Goal: Information Seeking & Learning: Find contact information

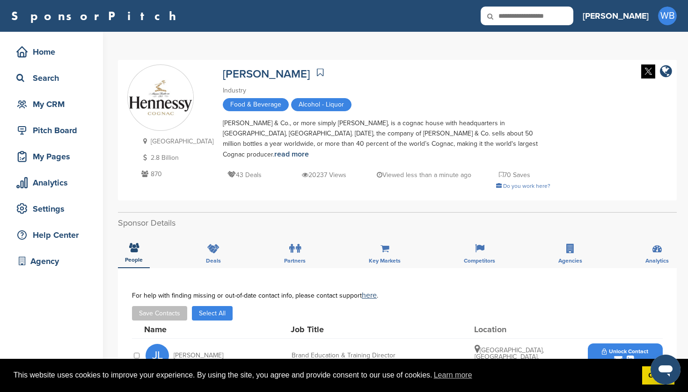
click at [512, 17] on icon at bounding box center [496, 17] width 32 height 20
click at [561, 15] on input "text" at bounding box center [526, 16] width 93 height 19
type input "******"
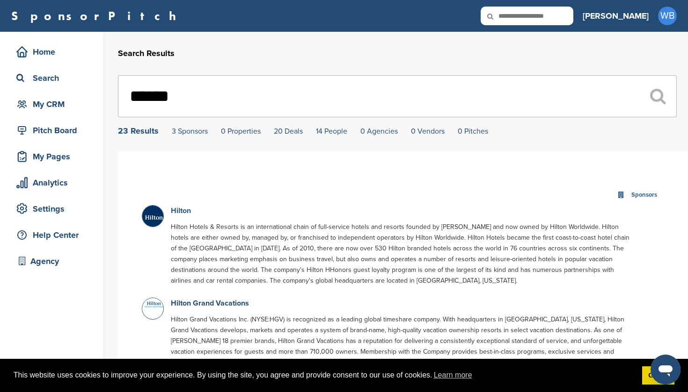
click at [181, 210] on link "Hilton" at bounding box center [181, 210] width 20 height 9
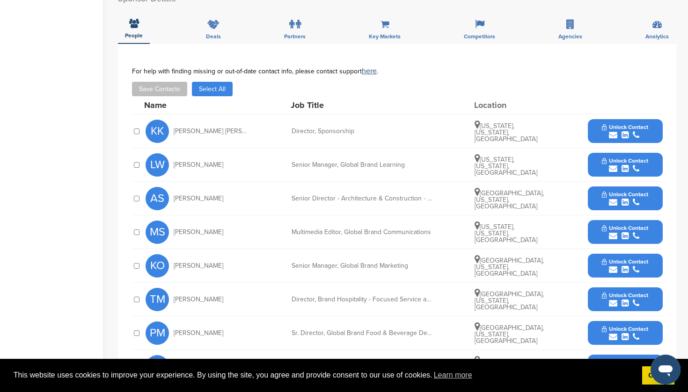
scroll to position [373, 0]
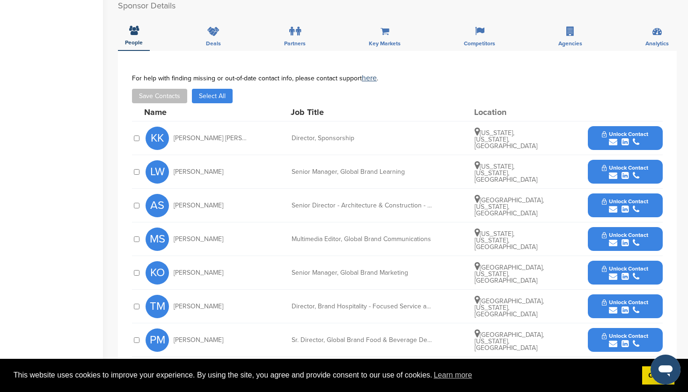
click at [624, 131] on span "Unlock Contact" at bounding box center [624, 134] width 46 height 7
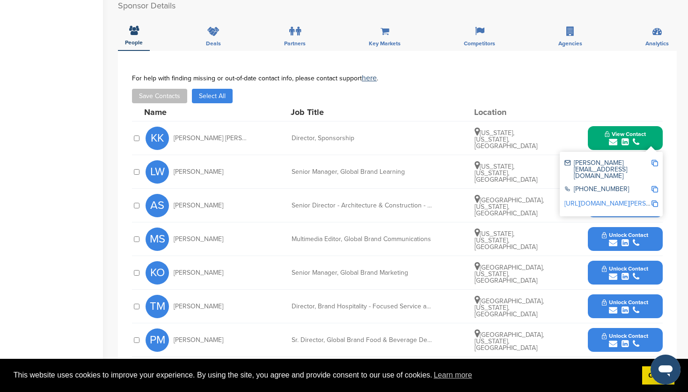
click at [617, 205] on div "submit" at bounding box center [624, 209] width 46 height 9
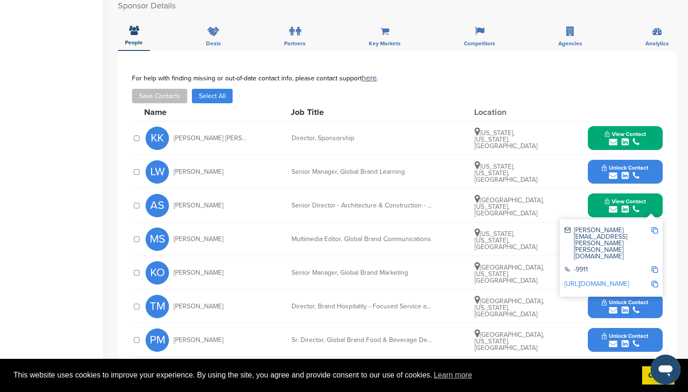
click at [617, 165] on span "Unlock Contact" at bounding box center [624, 168] width 46 height 7
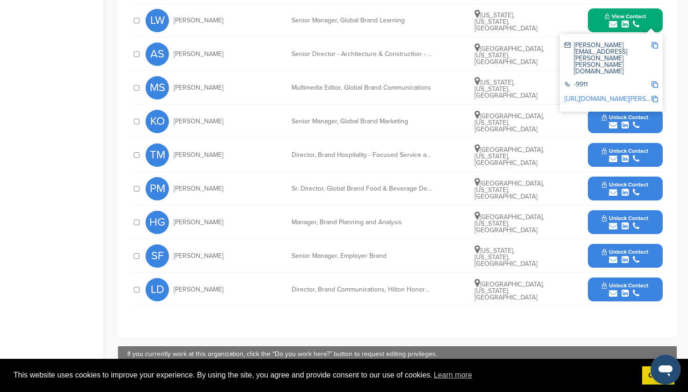
scroll to position [526, 0]
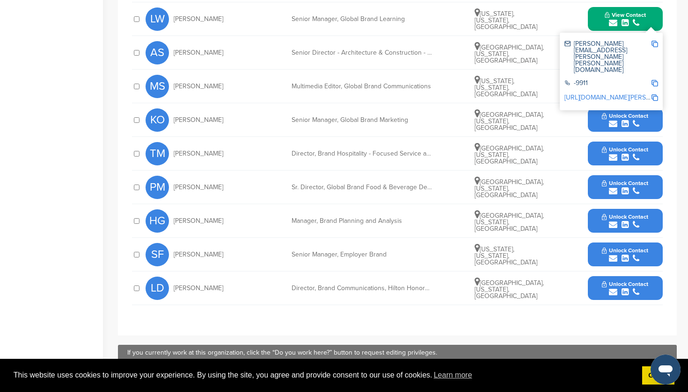
click at [625, 241] on button "Unlock Contact" at bounding box center [624, 255] width 69 height 28
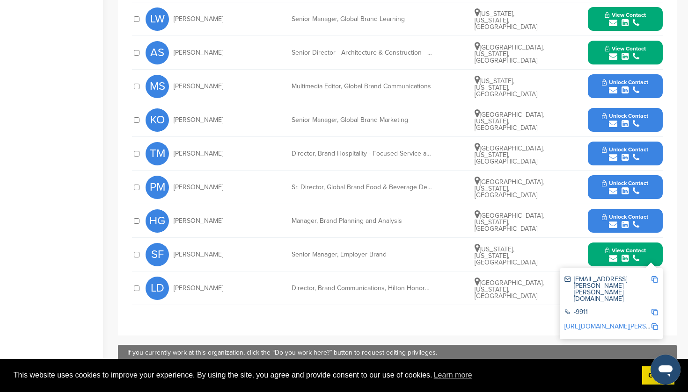
click at [625, 180] on span "Unlock Contact" at bounding box center [624, 183] width 46 height 7
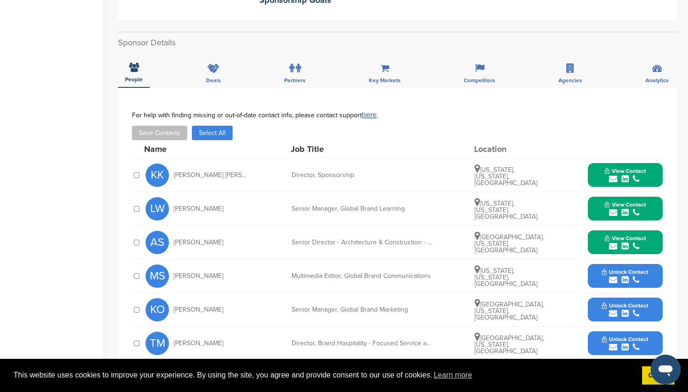
scroll to position [339, 0]
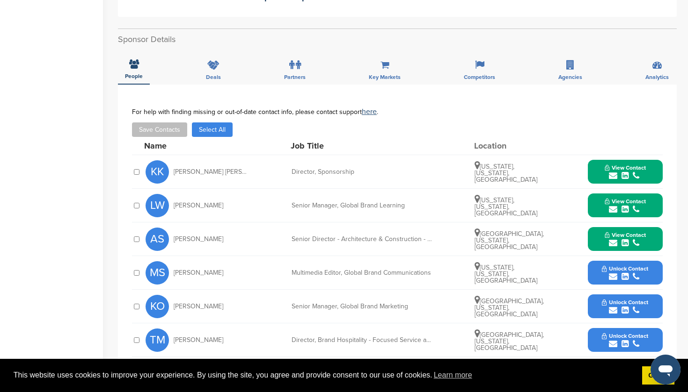
click at [623, 172] on icon "submit" at bounding box center [624, 176] width 7 height 8
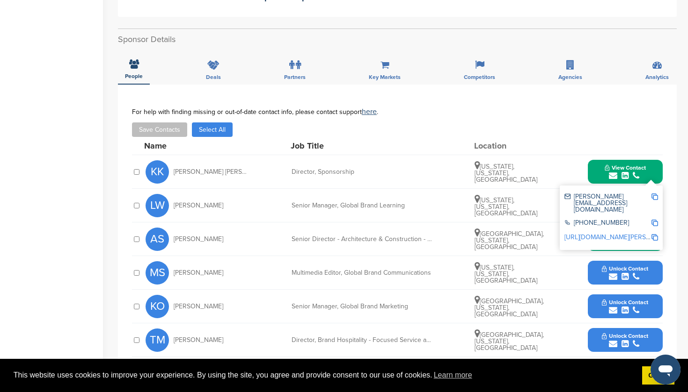
click at [654, 194] on img at bounding box center [654, 197] width 7 height 7
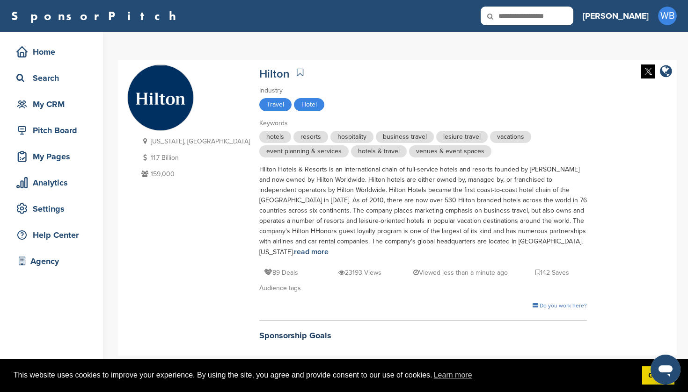
scroll to position [0, 0]
click at [512, 17] on icon at bounding box center [496, 17] width 32 height 20
click at [512, 16] on icon at bounding box center [496, 17] width 32 height 20
click at [556, 18] on input "text" at bounding box center [526, 16] width 93 height 19
type input "**********"
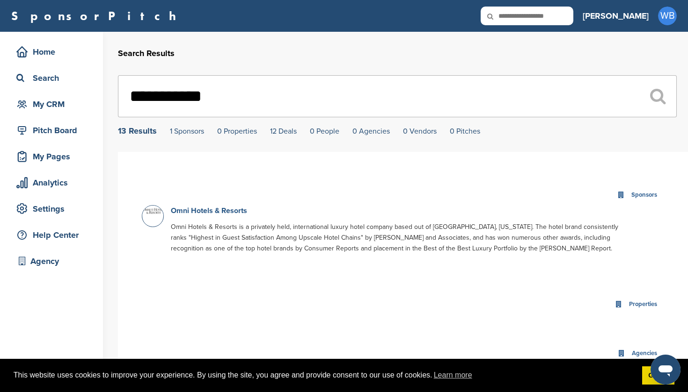
click at [216, 214] on link "Omni Hotels & Resorts" at bounding box center [209, 210] width 76 height 9
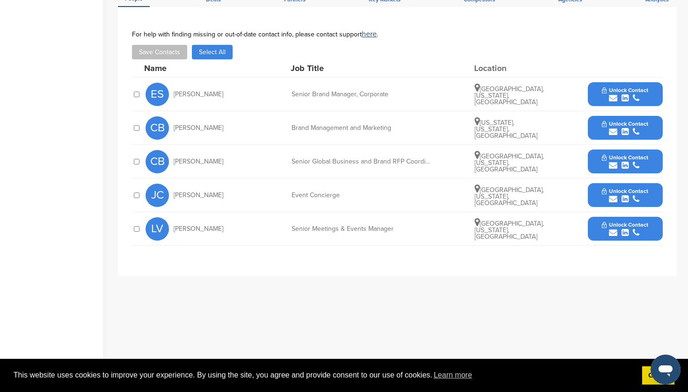
scroll to position [348, 0]
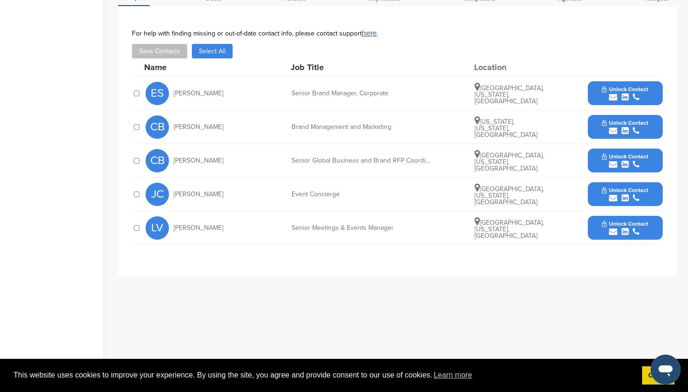
click at [618, 86] on span "Unlock Contact" at bounding box center [624, 89] width 46 height 7
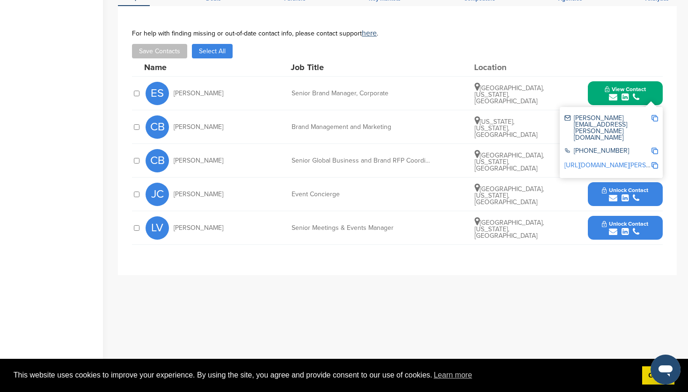
click at [567, 77] on div "ES [PERSON_NAME] Senior Brand Manager, Corporate [GEOGRAPHIC_DATA], [US_STATE],…" at bounding box center [403, 93] width 517 height 33
click at [614, 86] on span "View Contact" at bounding box center [624, 89] width 41 height 7
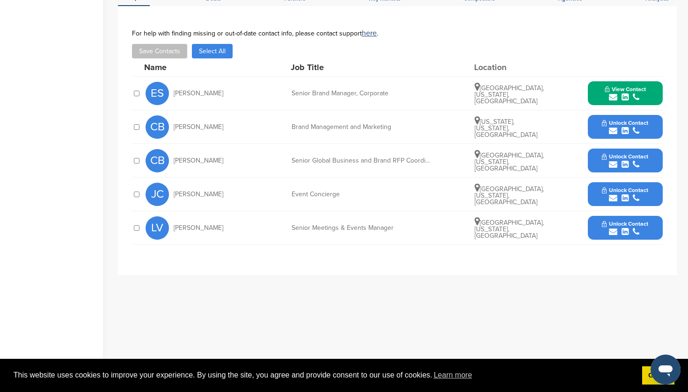
click at [623, 127] on icon "submit" at bounding box center [624, 131] width 7 height 8
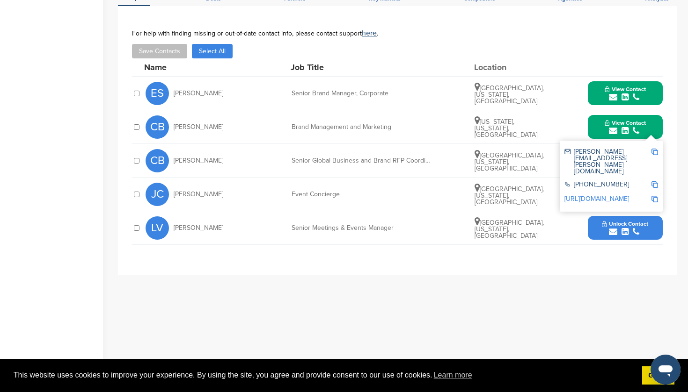
click at [623, 127] on icon "submit" at bounding box center [624, 131] width 7 height 8
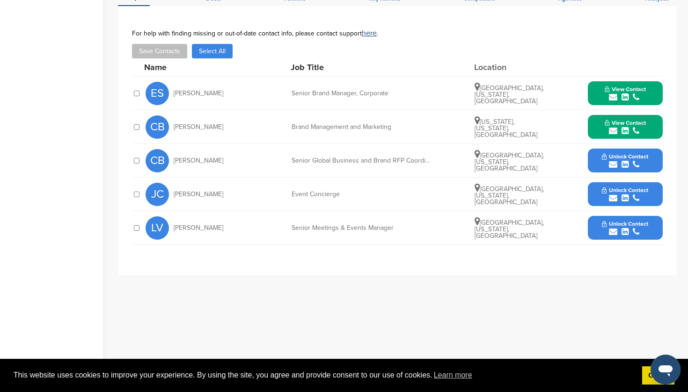
click at [619, 116] on button "View Contact" at bounding box center [625, 127] width 64 height 28
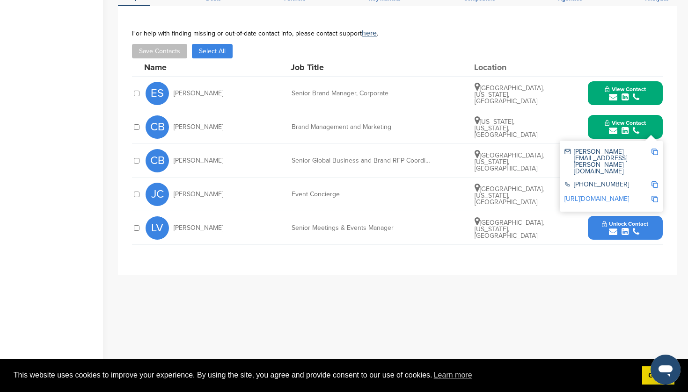
click at [654, 149] on img at bounding box center [654, 152] width 7 height 7
click at [623, 86] on span "View Contact" at bounding box center [624, 89] width 41 height 7
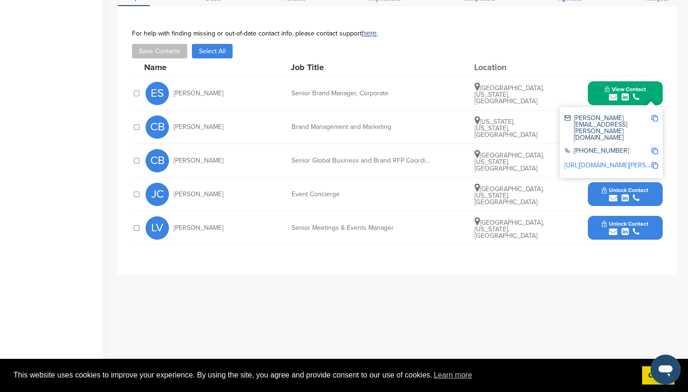
click at [654, 115] on img at bounding box center [654, 118] width 7 height 7
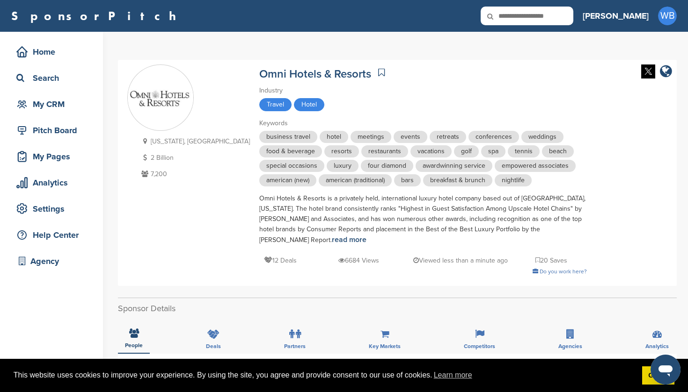
scroll to position [0, 0]
click at [552, 18] on input "text" at bounding box center [526, 16] width 93 height 19
type input "*****"
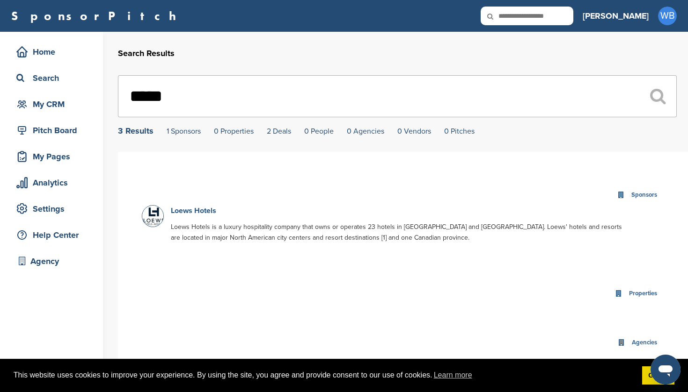
click at [206, 212] on link "Loews Hotels" at bounding box center [193, 210] width 45 height 9
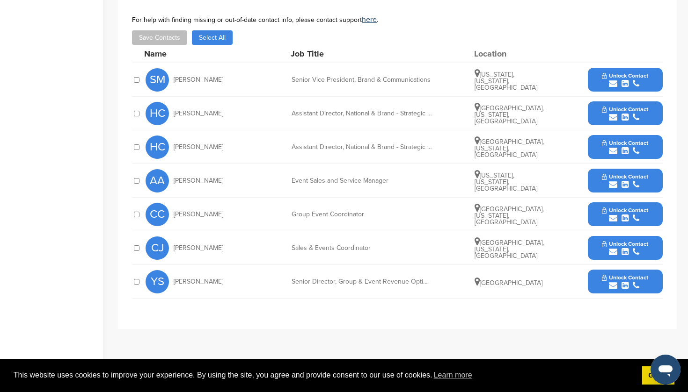
scroll to position [366, 0]
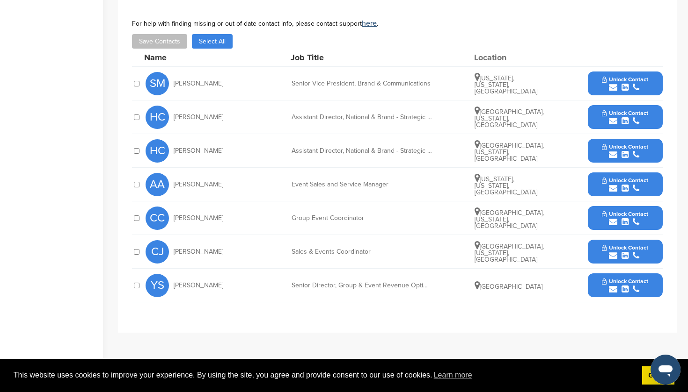
click at [622, 183] on span "Unlock Contact" at bounding box center [624, 180] width 46 height 7
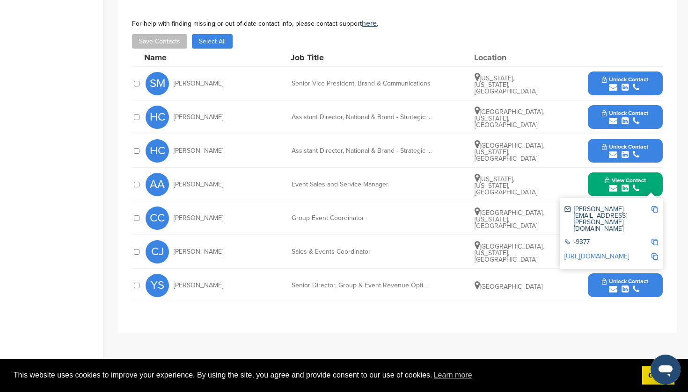
click at [618, 145] on span "Unlock Contact" at bounding box center [624, 147] width 46 height 7
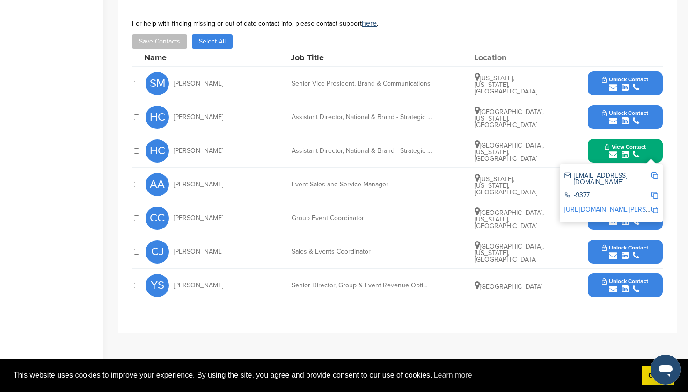
click at [618, 110] on span "Unlock Contact" at bounding box center [624, 113] width 46 height 7
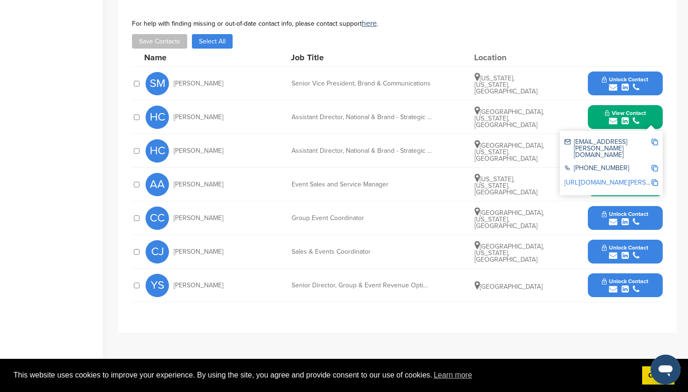
click at [655, 144] on img at bounding box center [654, 142] width 7 height 7
